Goal: Information Seeking & Learning: Learn about a topic

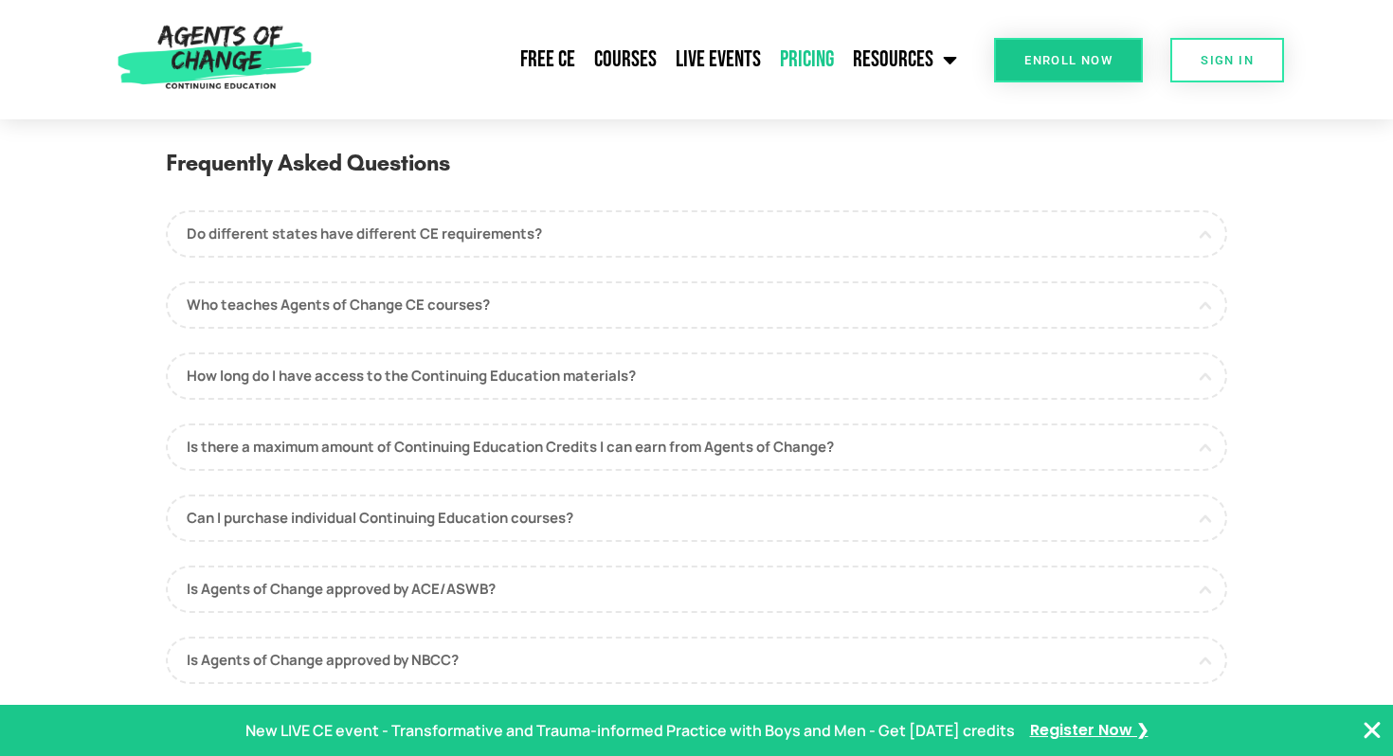
scroll to position [918, 0]
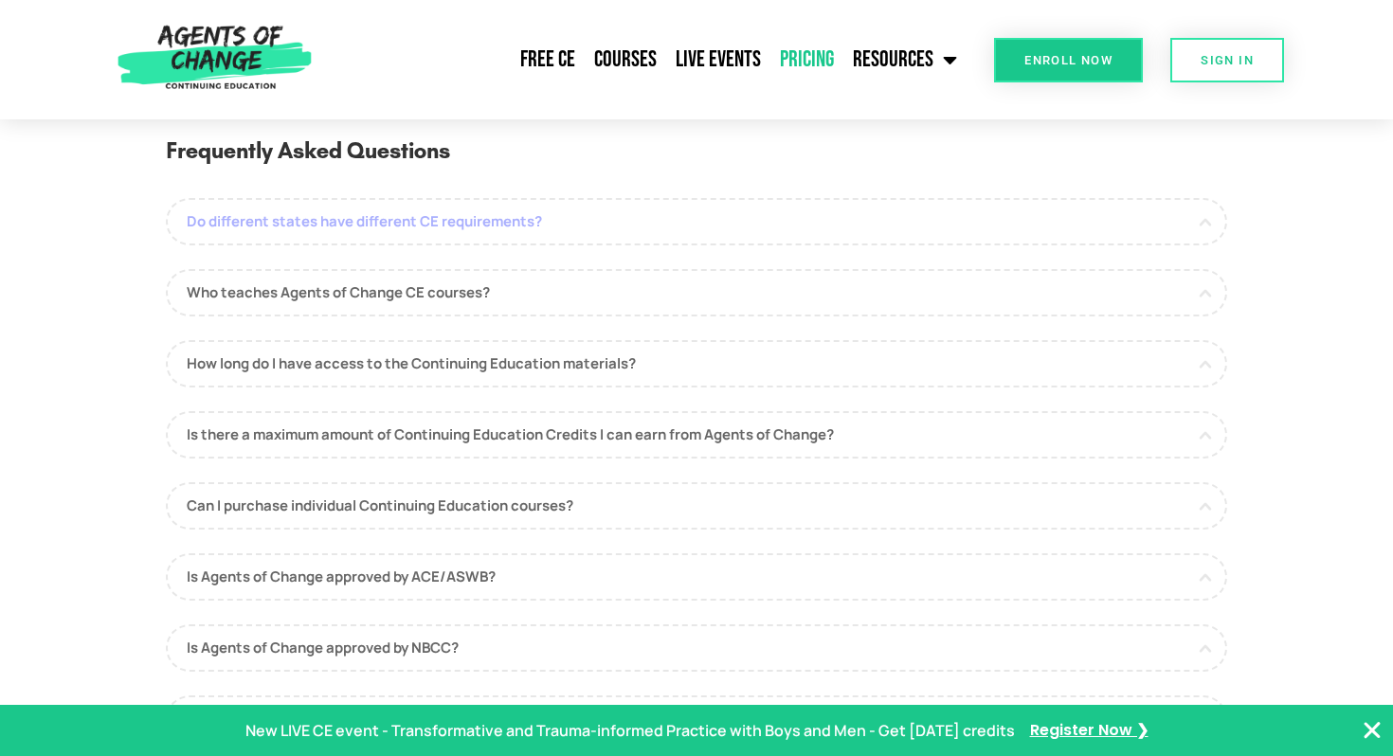
click at [514, 231] on link "Do different states have different CE requirements?" at bounding box center [697, 221] width 1062 height 47
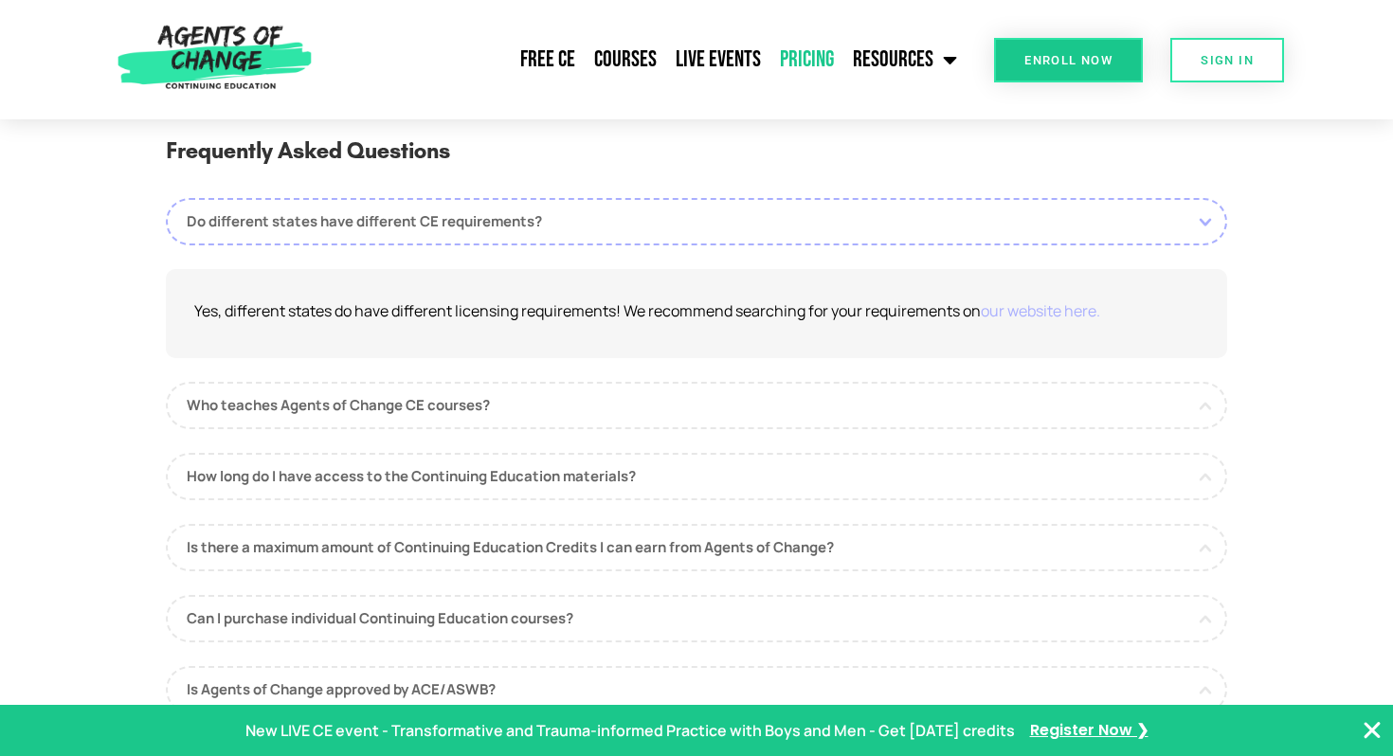
click at [1038, 319] on link "our website here." at bounding box center [1040, 310] width 119 height 21
click at [393, 489] on link "How long do I have access to the Continuing Education materials?" at bounding box center [697, 476] width 1062 height 47
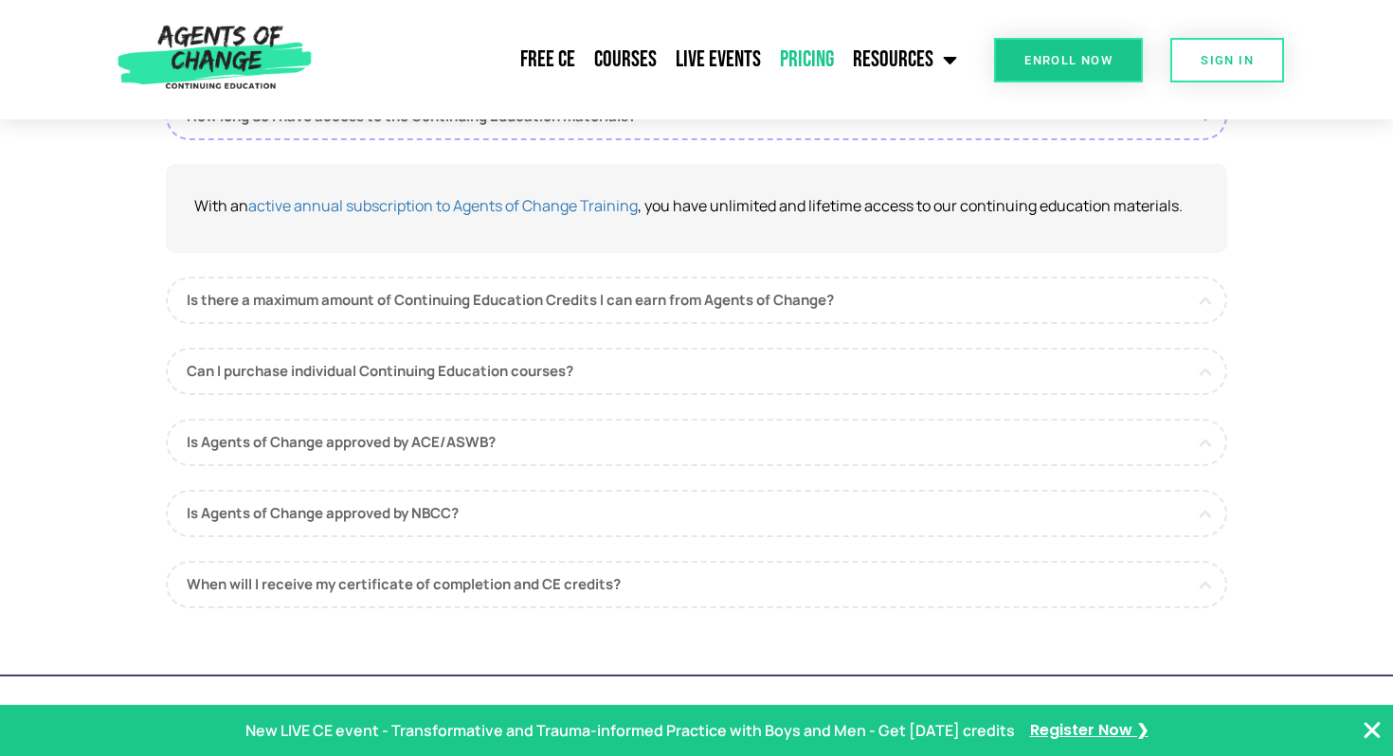
scroll to position [1165, 0]
click at [455, 516] on link "Is Agents of Change approved by NBCC?" at bounding box center [697, 514] width 1062 height 47
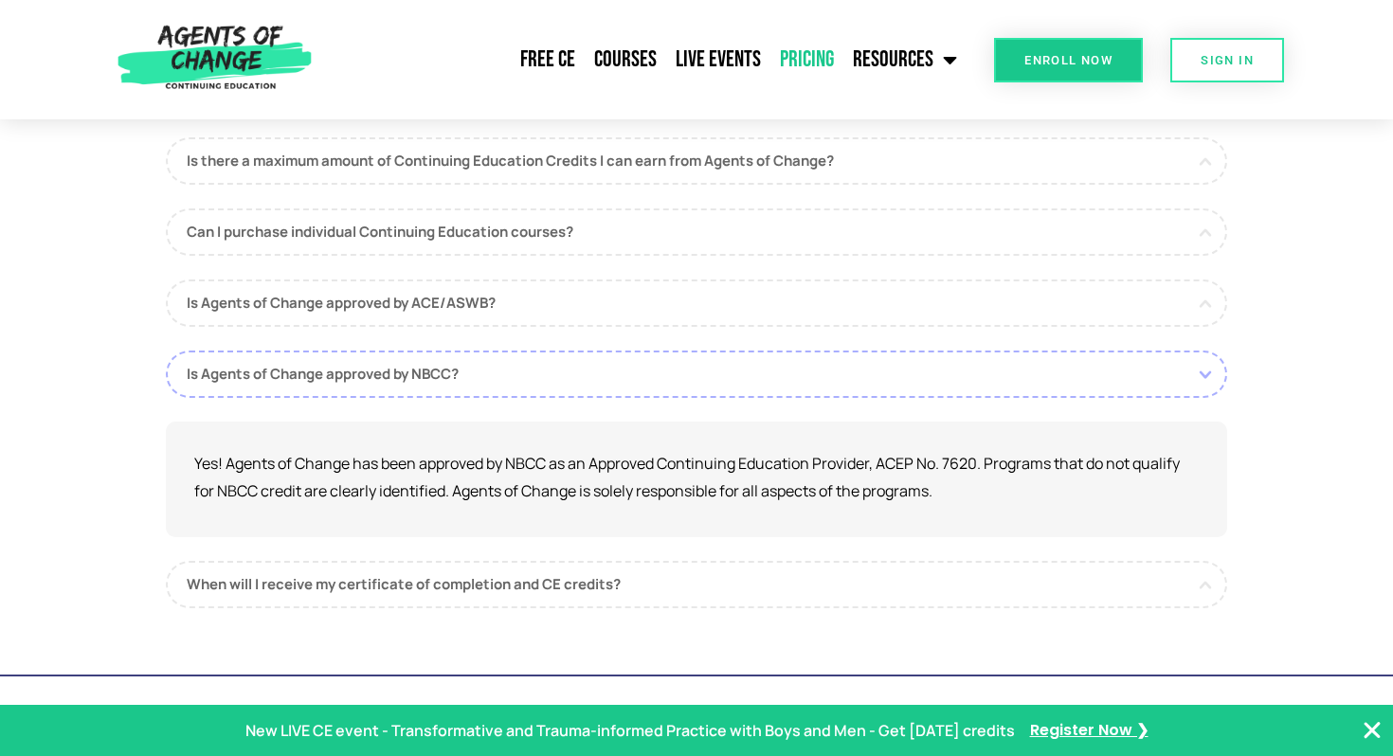
scroll to position [1196, 0]
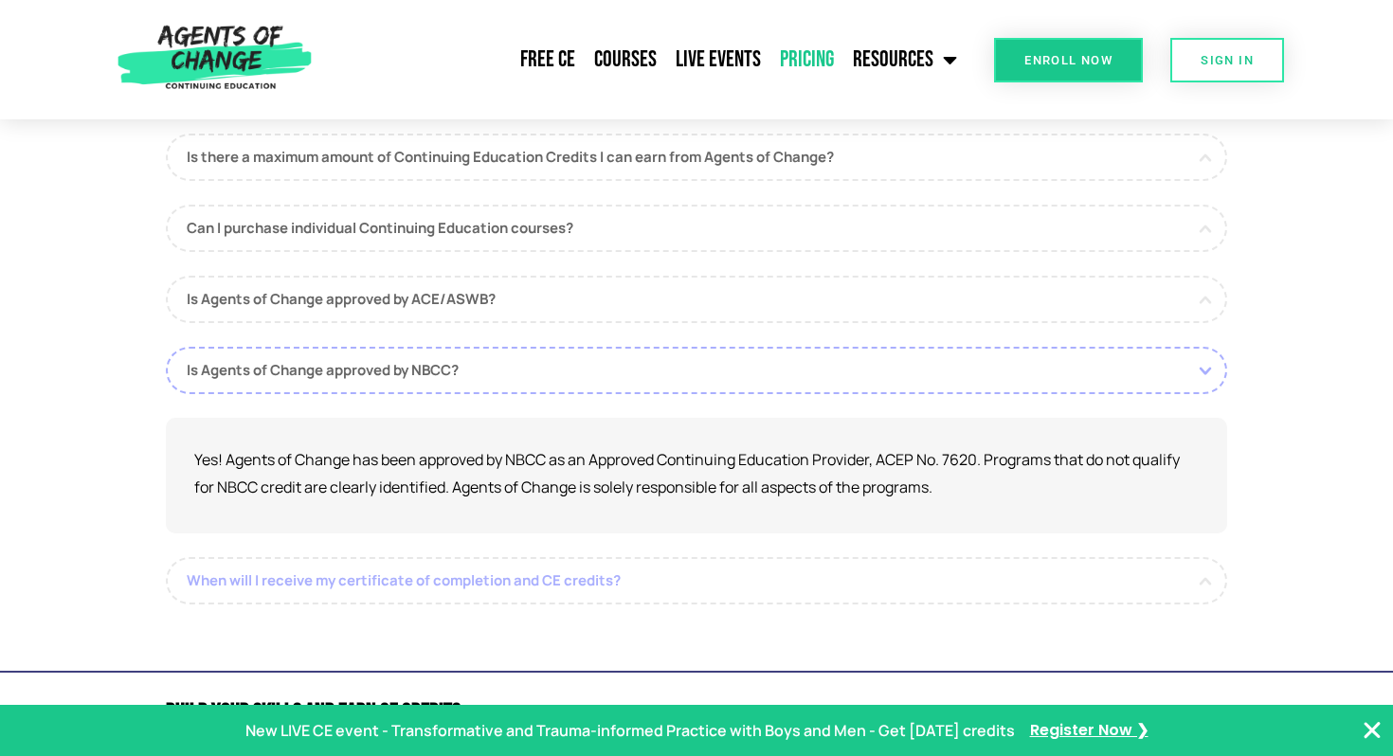
click at [531, 588] on link "When will I receive my certificate of completion and CE credits?" at bounding box center [697, 580] width 1062 height 47
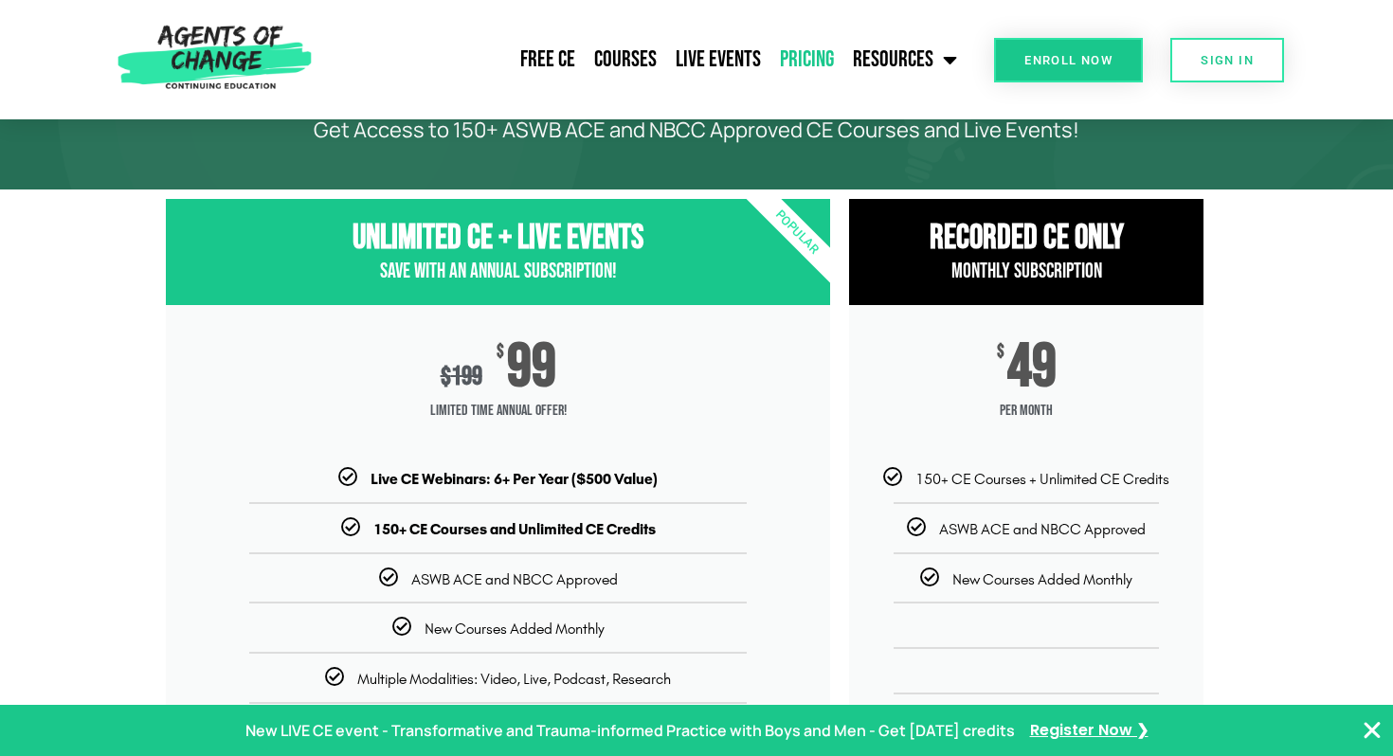
scroll to position [0, 0]
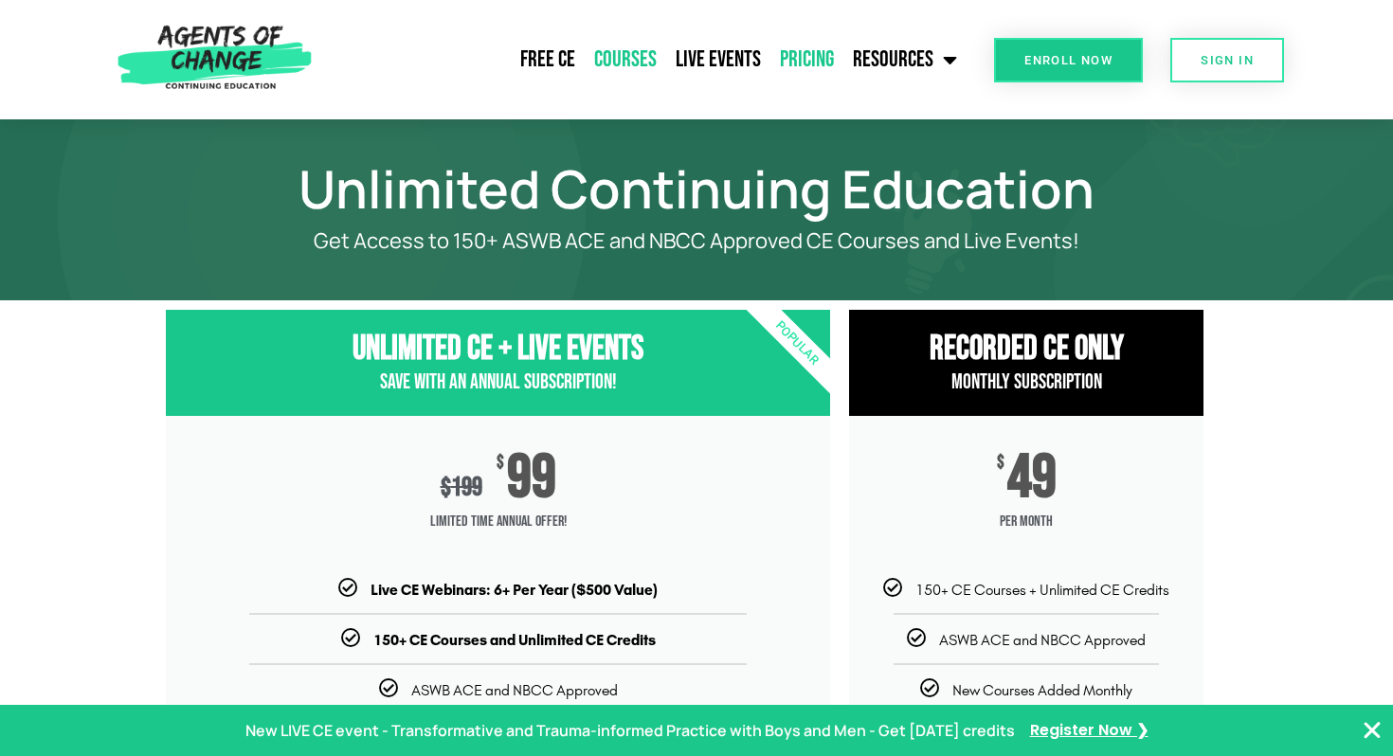
click at [613, 66] on link "Courses" at bounding box center [626, 59] width 82 height 47
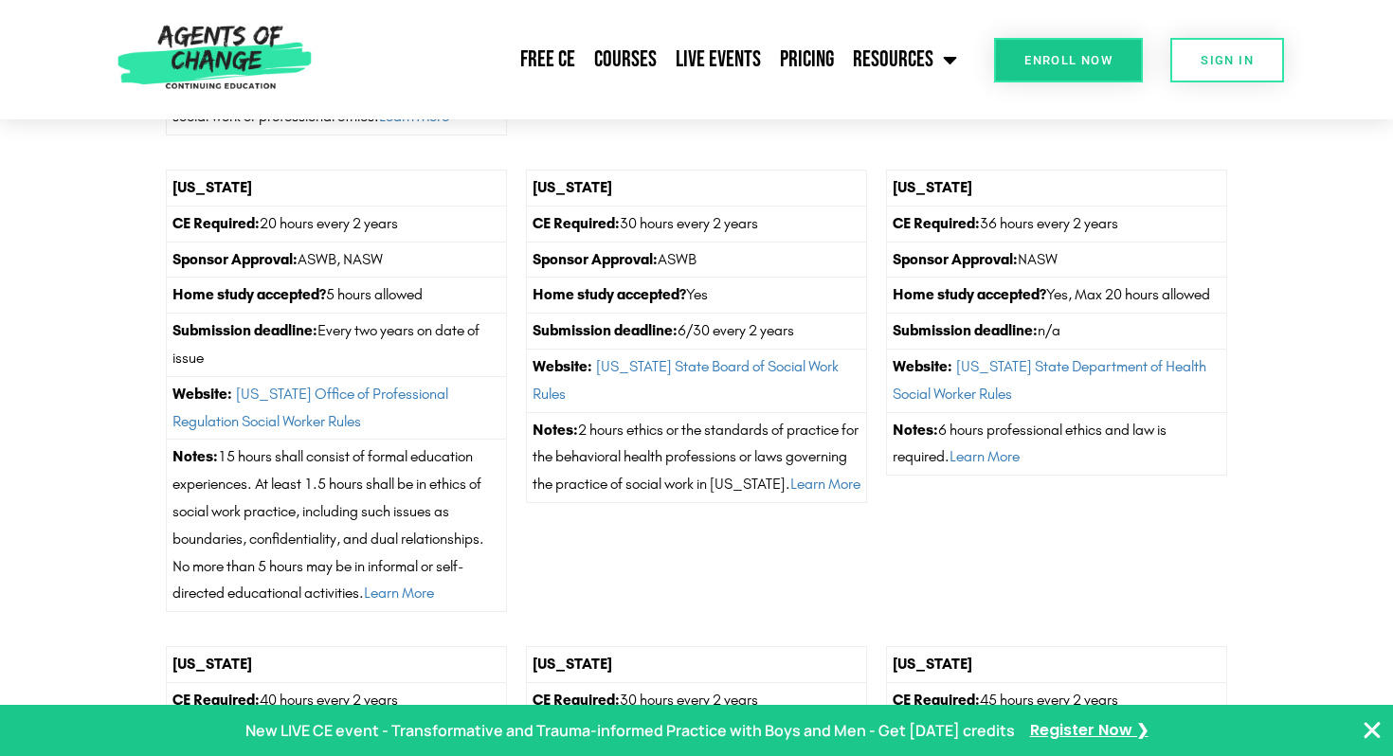
scroll to position [6591, 0]
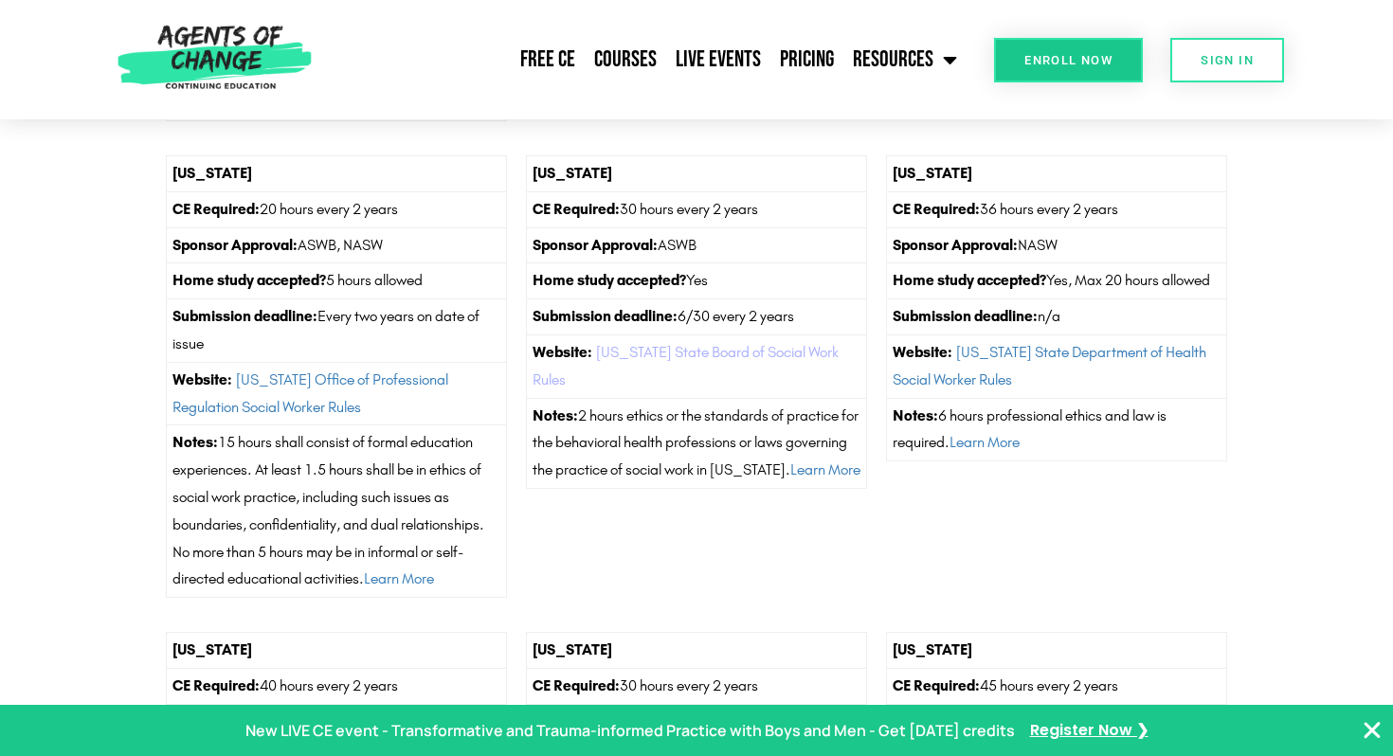
click at [676, 382] on link "[US_STATE] State Board of Social Work Rules" at bounding box center [686, 365] width 306 height 45
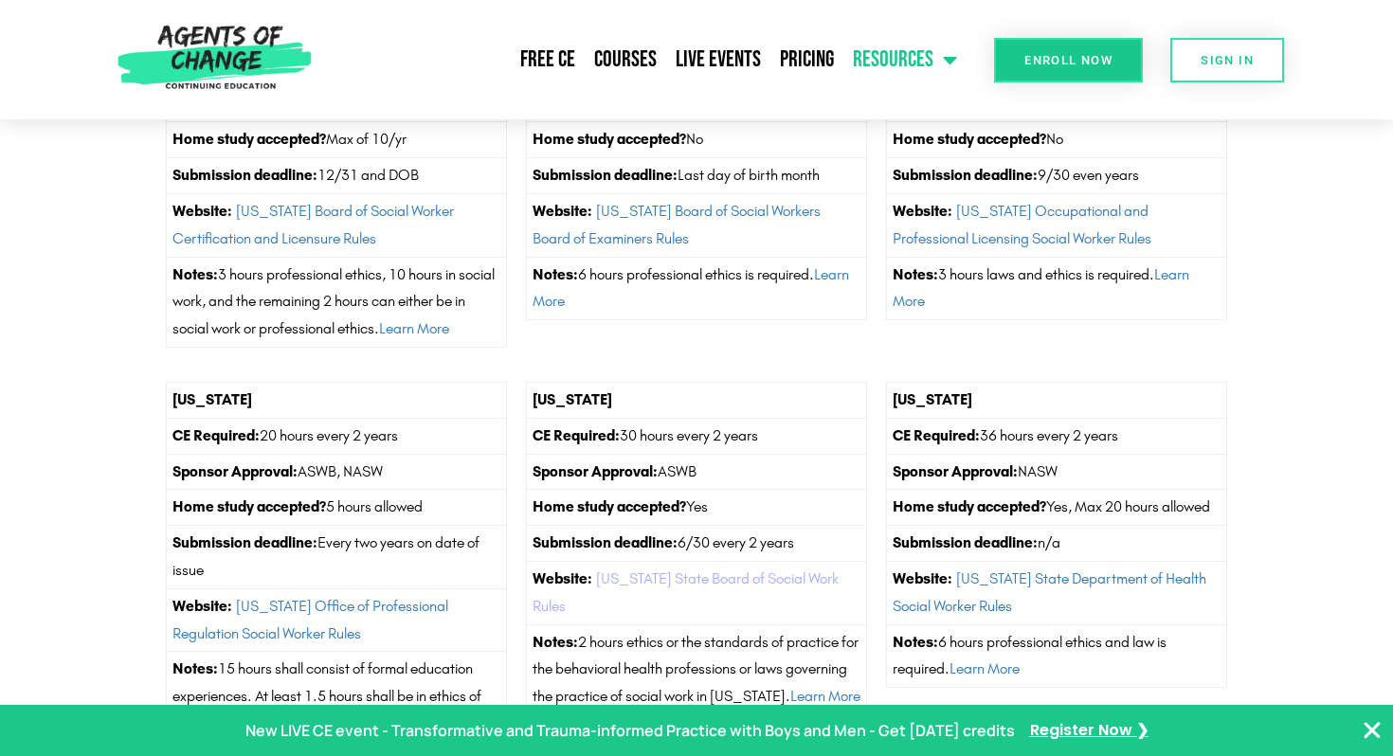
scroll to position [6188, 0]
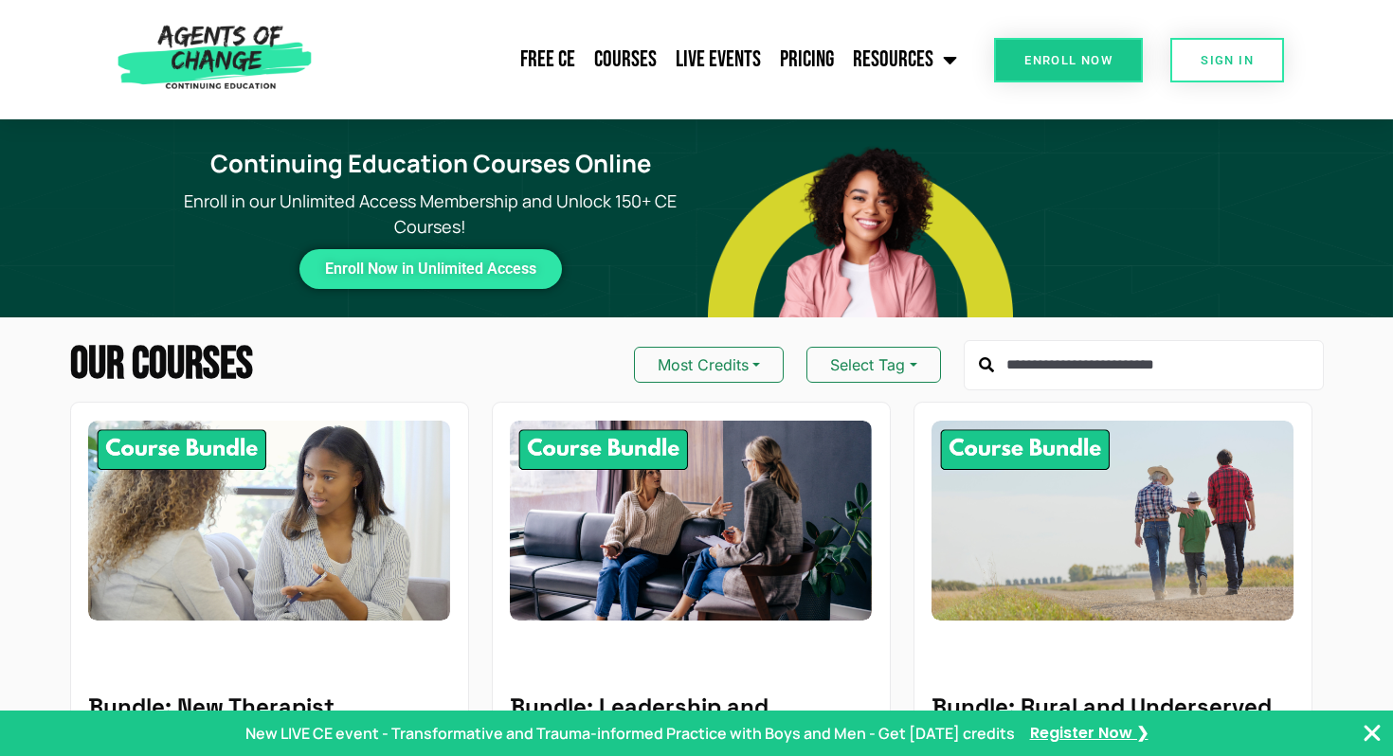
click at [1012, 372] on input "text" at bounding box center [1144, 365] width 360 height 51
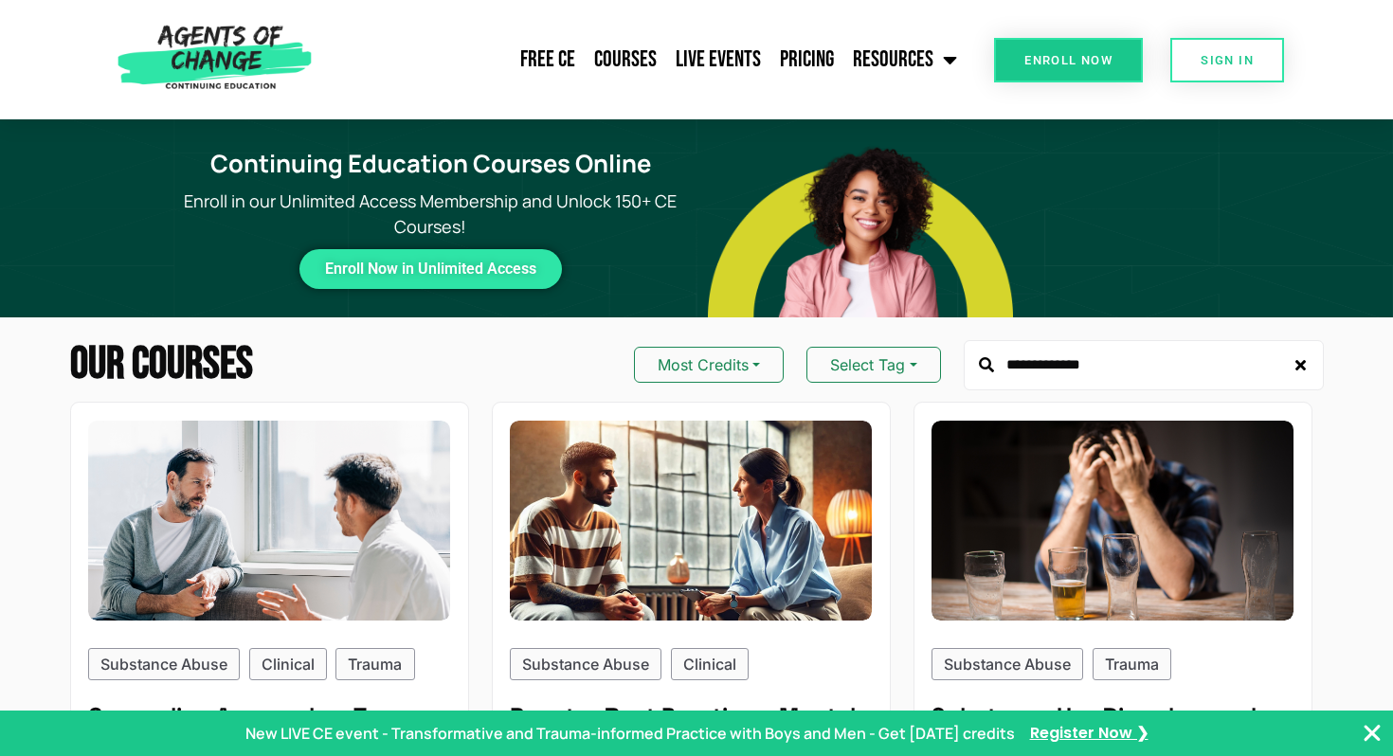
type input "**********"
